Goal: Find specific page/section: Find specific page/section

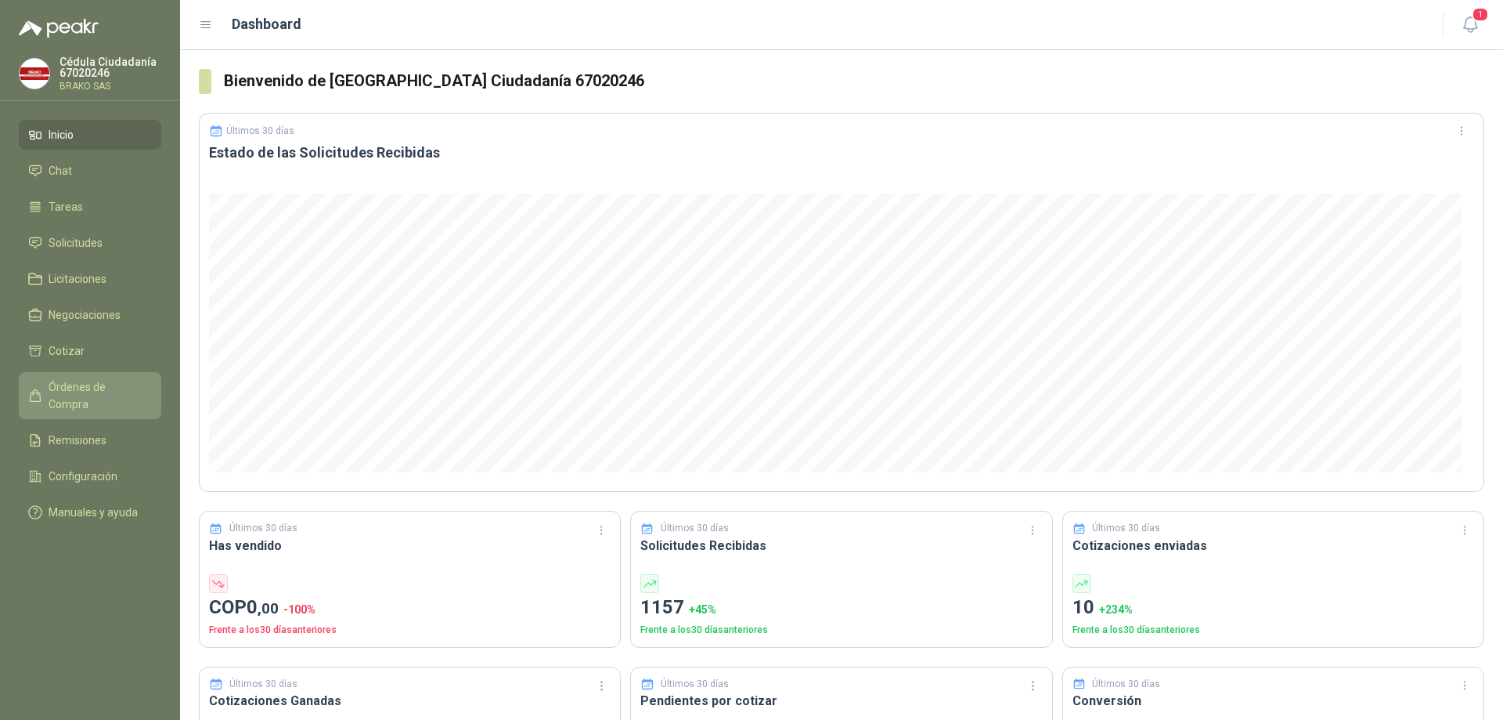
click at [112, 386] on span "Órdenes de Compra" at bounding box center [98, 395] width 98 height 34
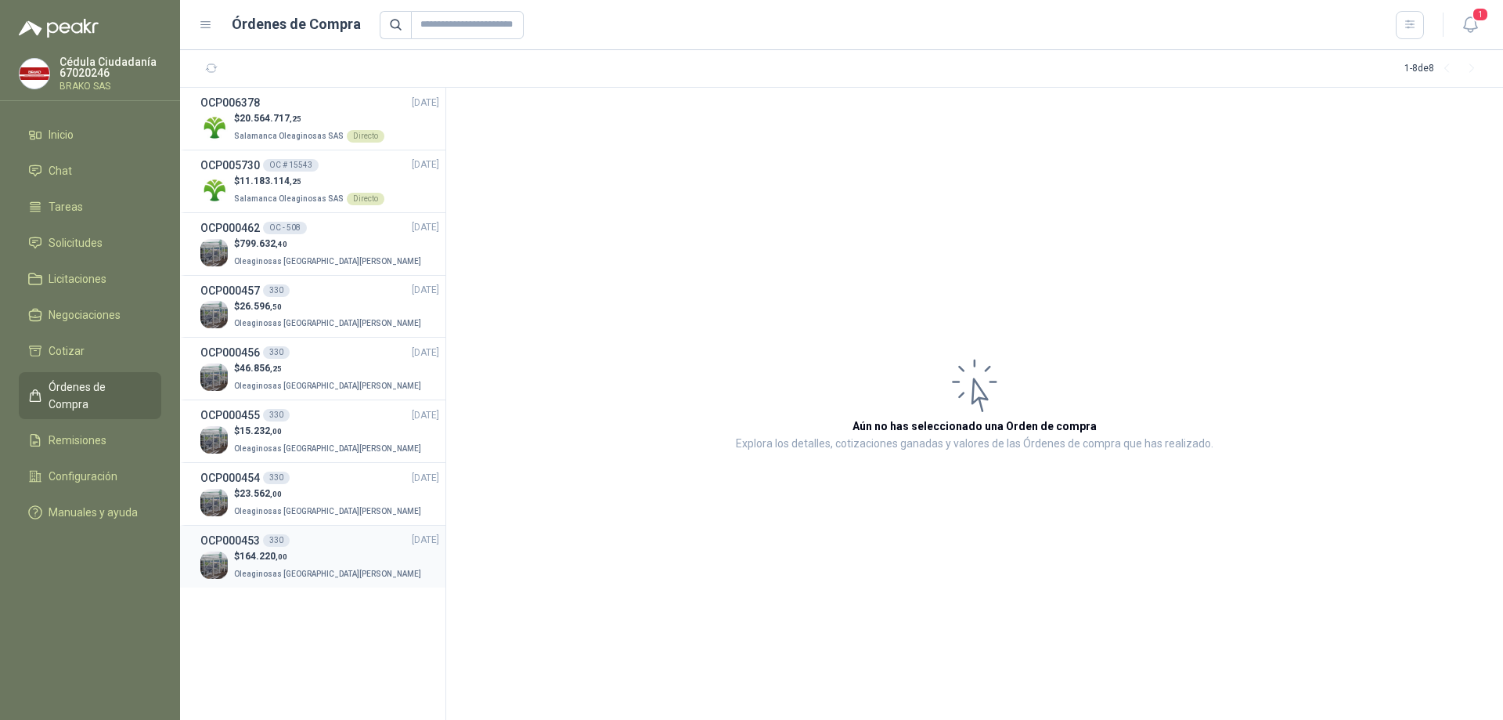
click at [247, 562] on p "$ 164.220 ,00" at bounding box center [329, 556] width 190 height 15
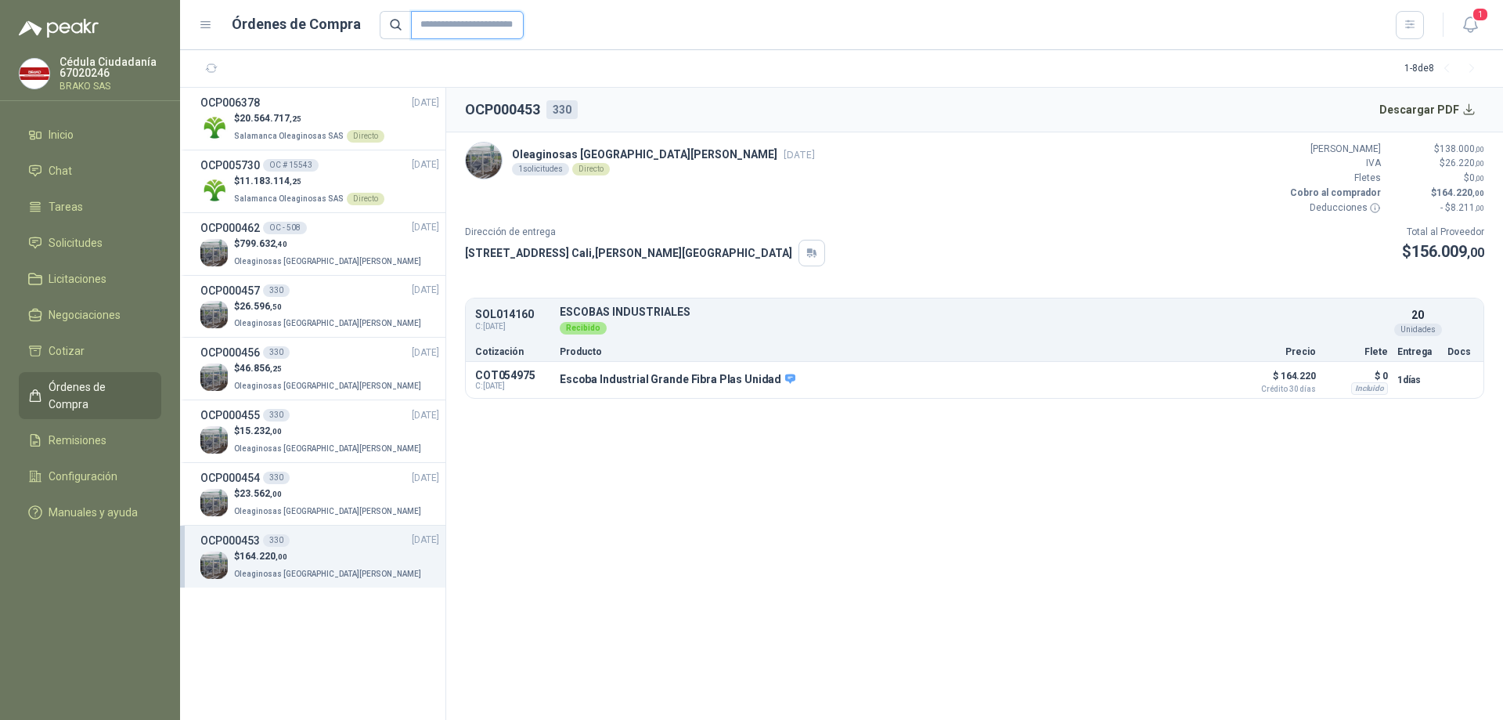
click at [457, 24] on input "text" at bounding box center [467, 25] width 113 height 28
click at [391, 26] on icon at bounding box center [396, 25] width 14 height 14
click at [442, 26] on input "text" at bounding box center [467, 25] width 113 height 28
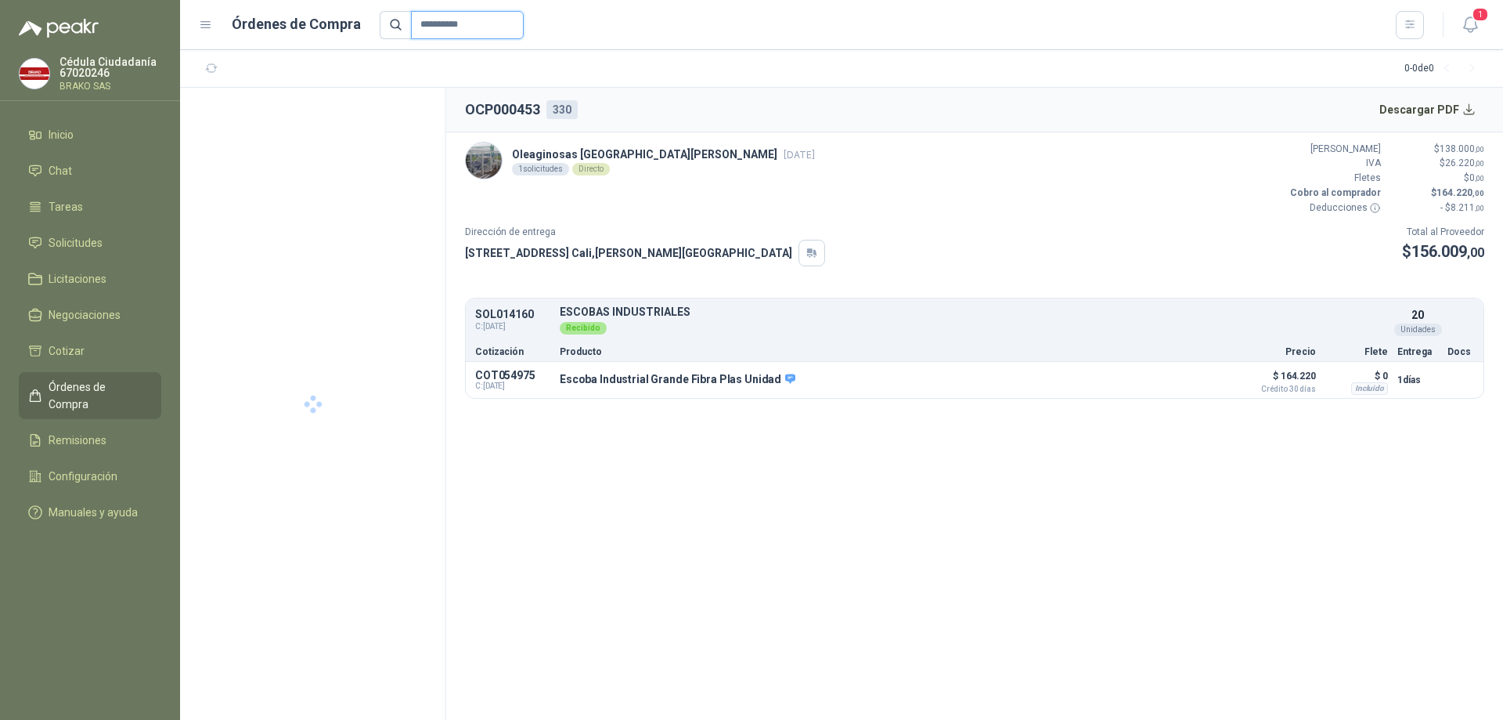
type input "**********"
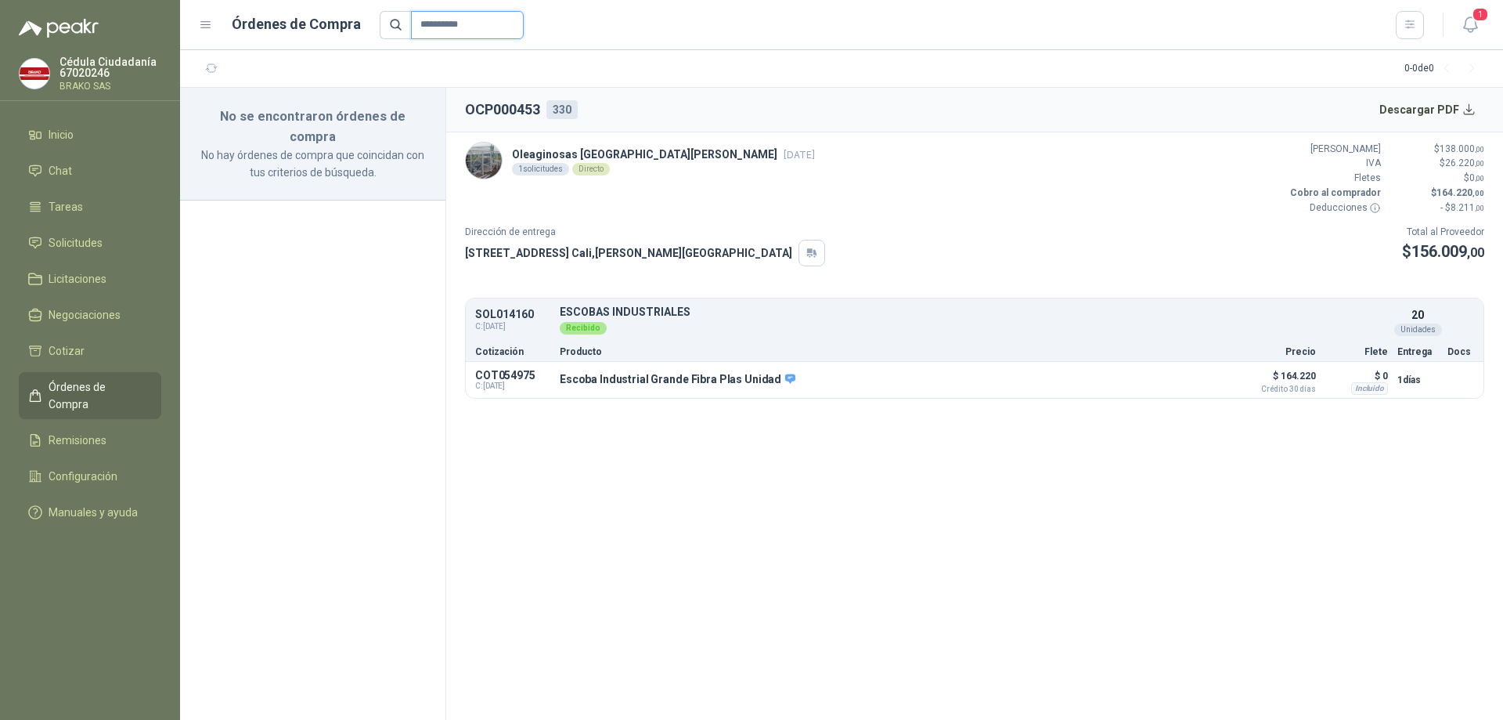
drag, startPoint x: 462, startPoint y: 24, endPoint x: 313, endPoint y: 35, distance: 149.2
click at [314, 35] on div "**********" at bounding box center [811, 25] width 1225 height 28
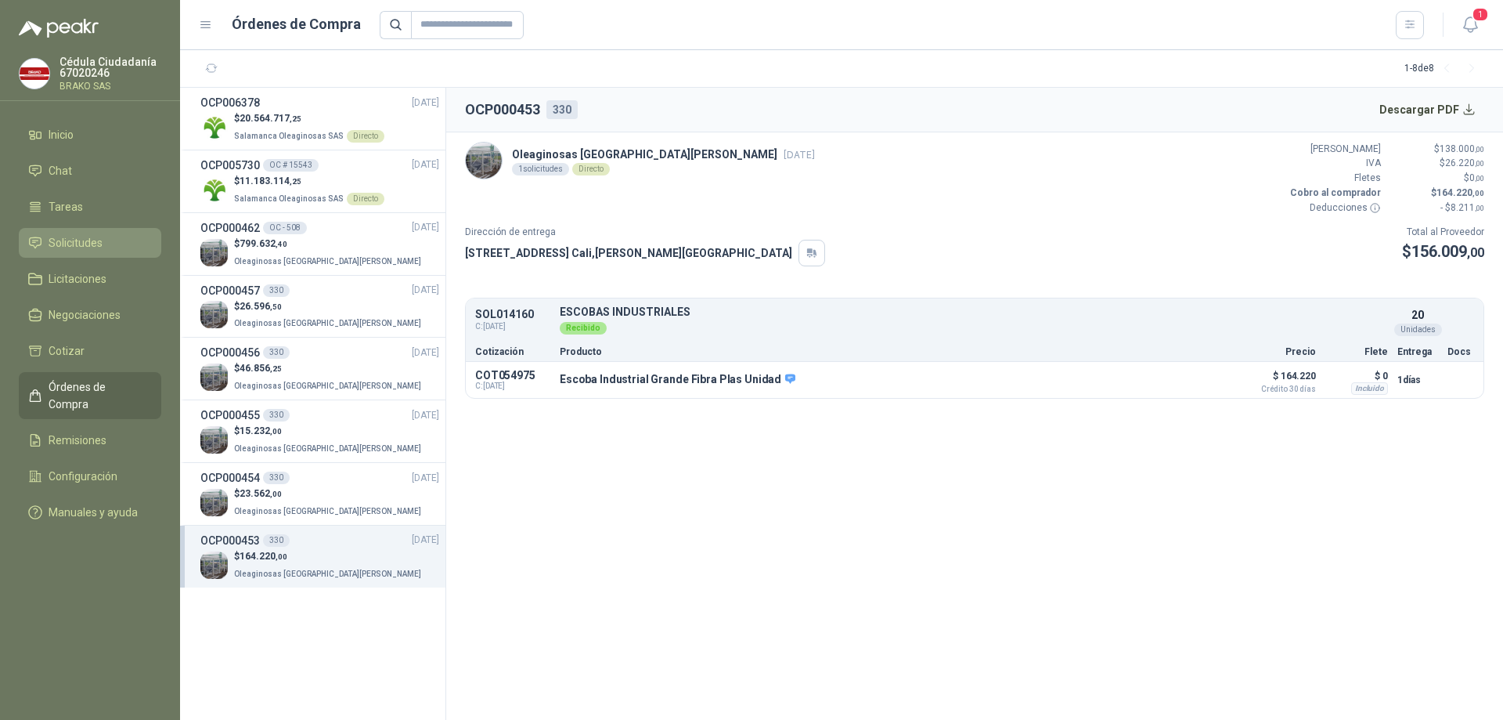
click at [97, 237] on span "Solicitudes" at bounding box center [76, 242] width 54 height 17
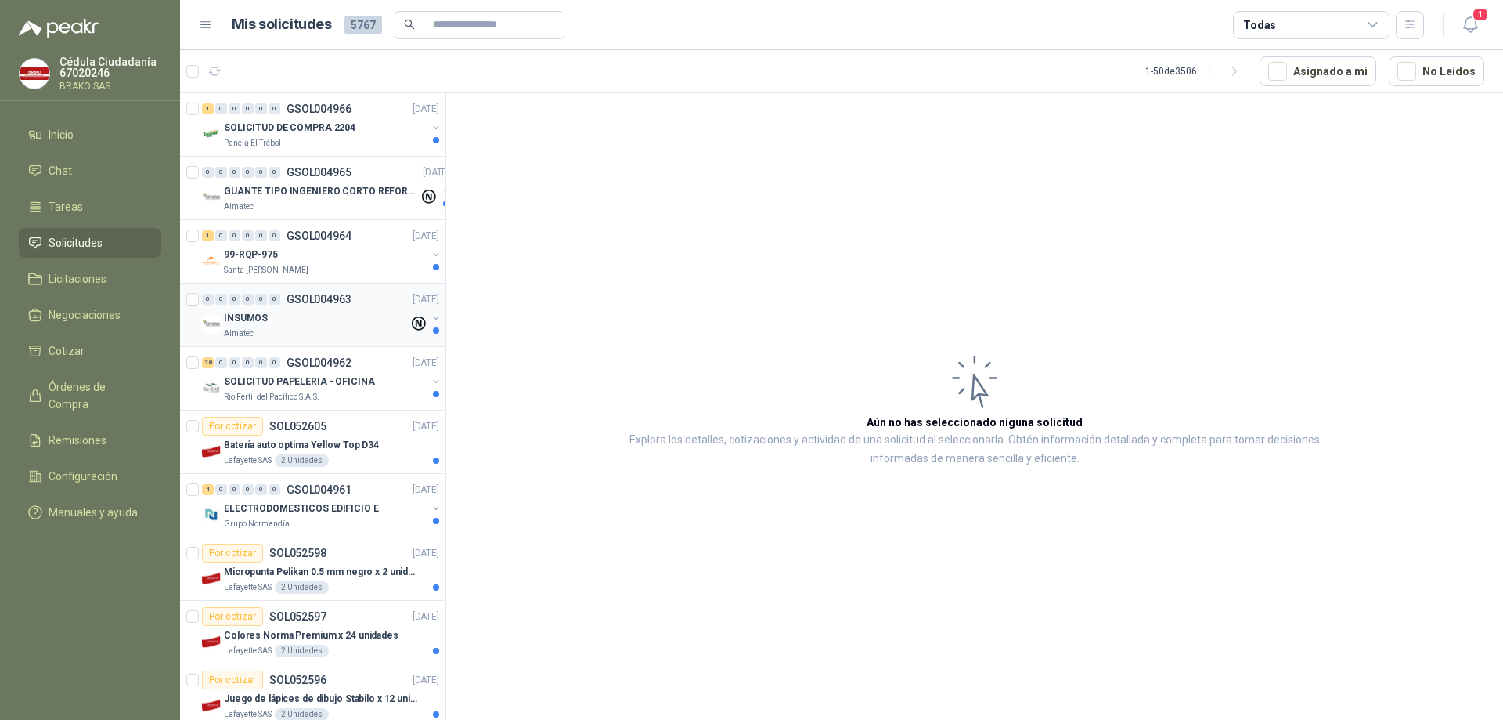
click at [284, 323] on div "INSUMOS" at bounding box center [316, 317] width 185 height 19
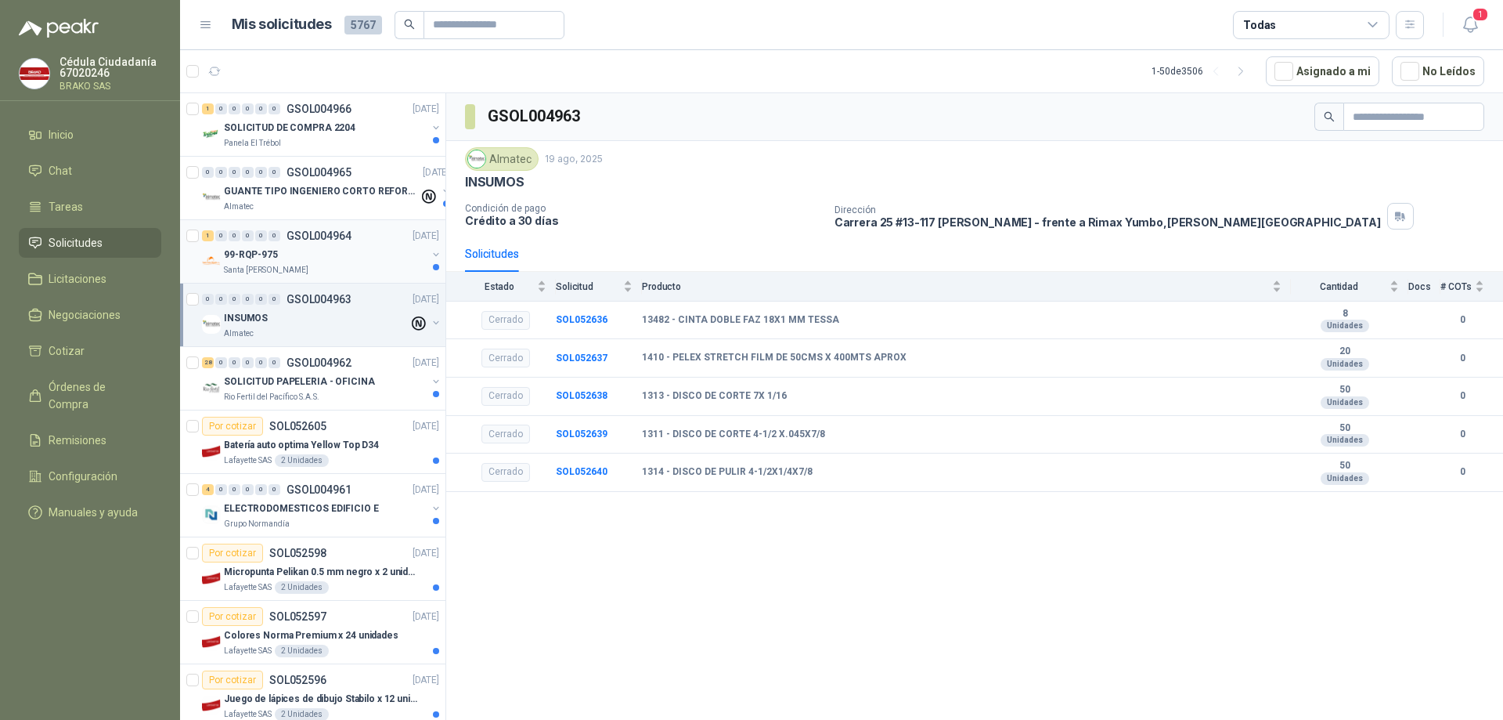
click at [270, 253] on p "99-RQP-975" at bounding box center [251, 254] width 54 height 15
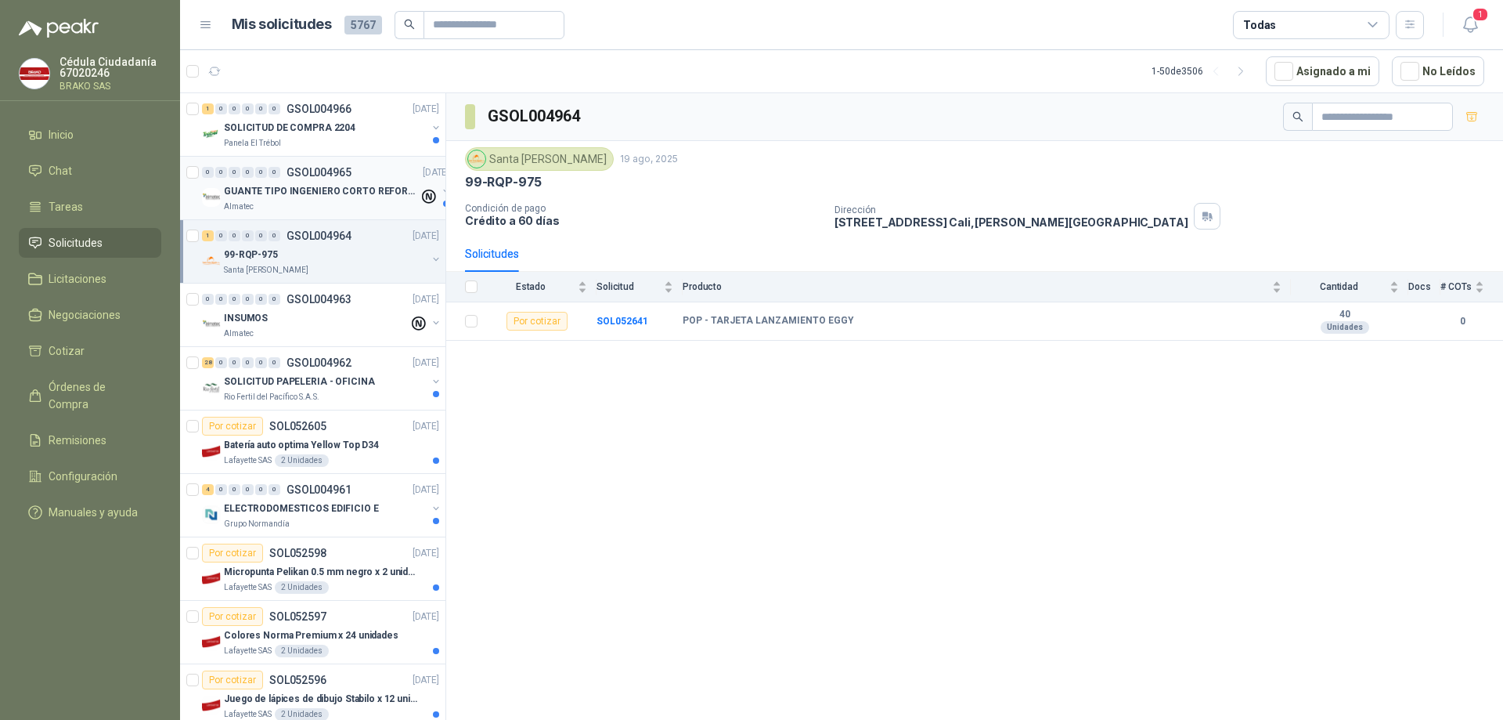
click at [256, 164] on div "0 0 0 0 0 0 GSOL004965 [DATE]" at bounding box center [327, 172] width 251 height 19
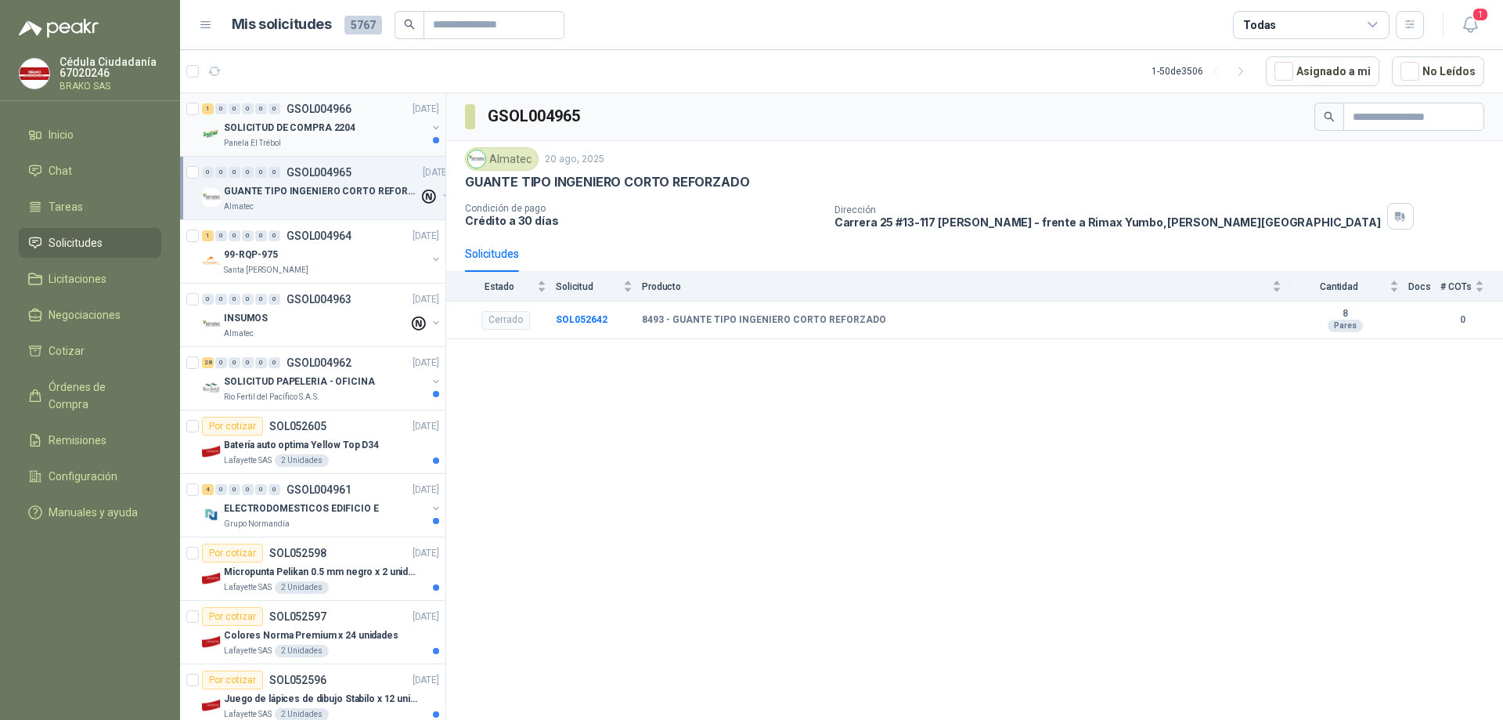
click at [256, 132] on p "SOLICITUD DE COMPRA 2204" at bounding box center [290, 128] width 132 height 15
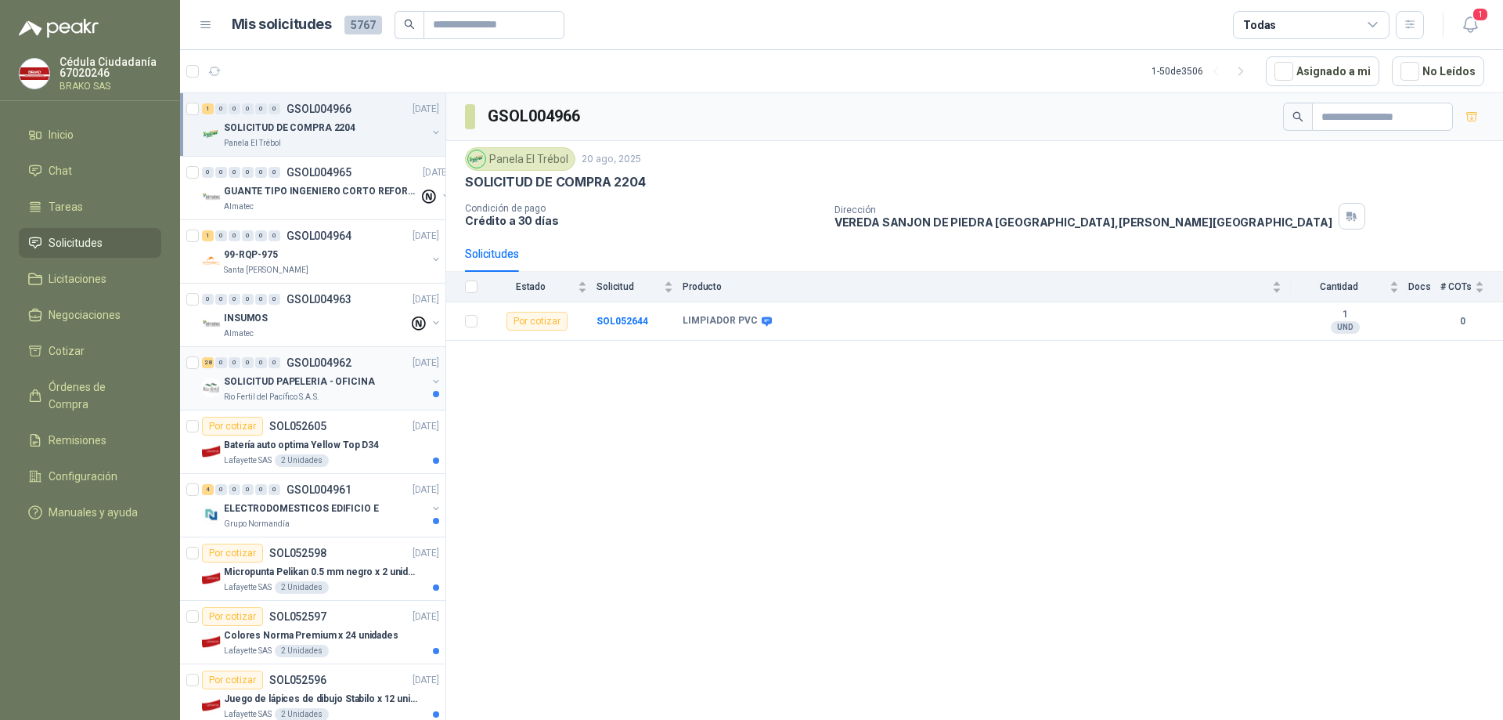
click at [302, 391] on p "Rio Fertil del Pacífico S.A.S." at bounding box center [272, 397] width 96 height 13
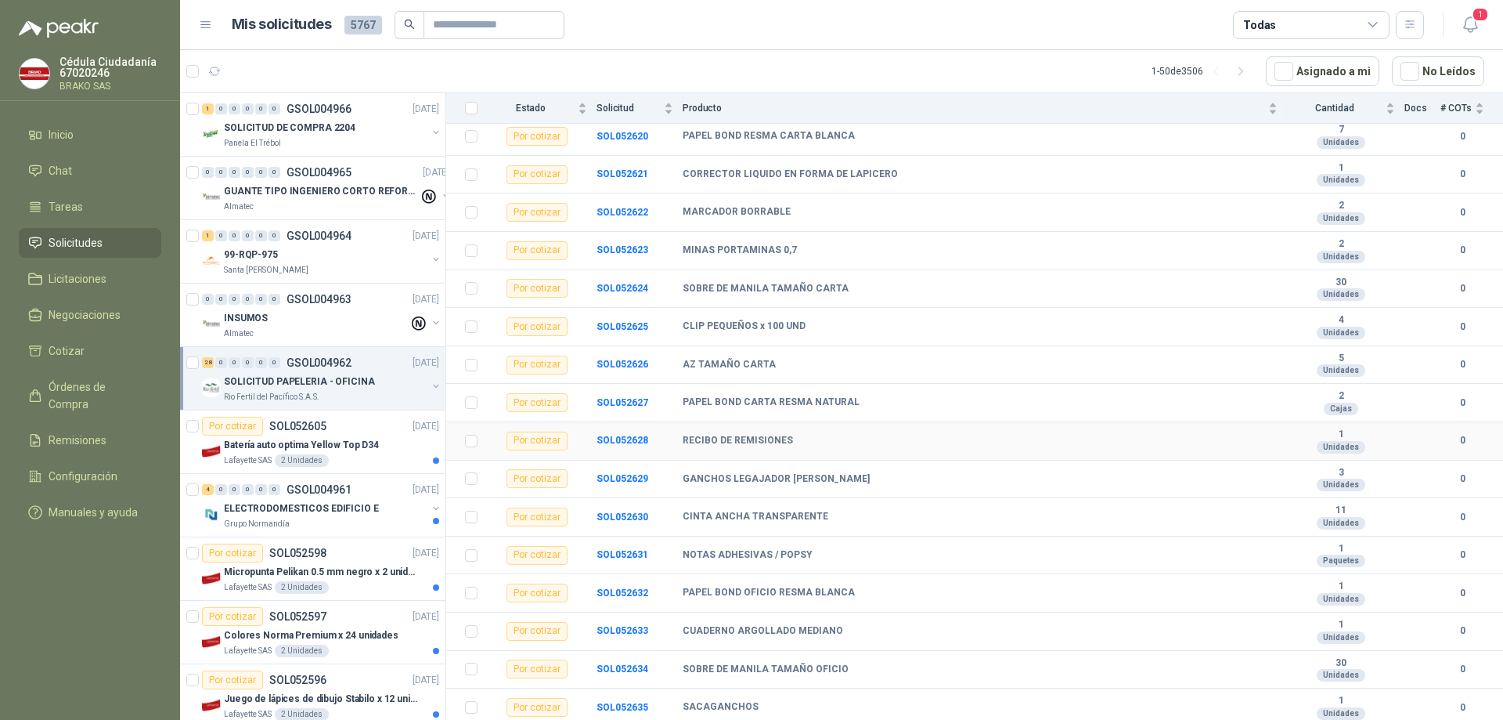
scroll to position [647, 0]
click at [307, 453] on div "Batería auto optima Yellow Top D34" at bounding box center [331, 444] width 215 height 19
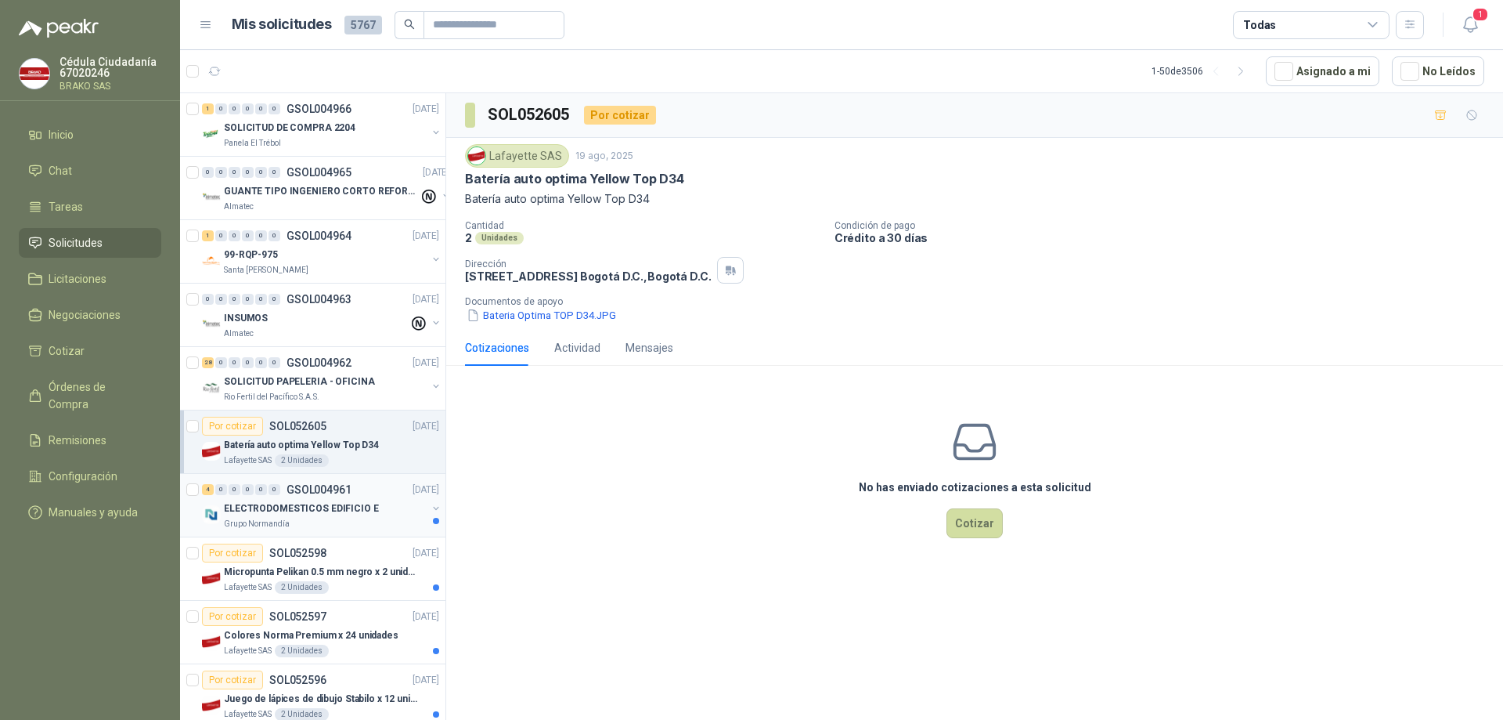
click at [311, 520] on div "Grupo Normandía" at bounding box center [325, 524] width 203 height 13
